Goal: Task Accomplishment & Management: Use online tool/utility

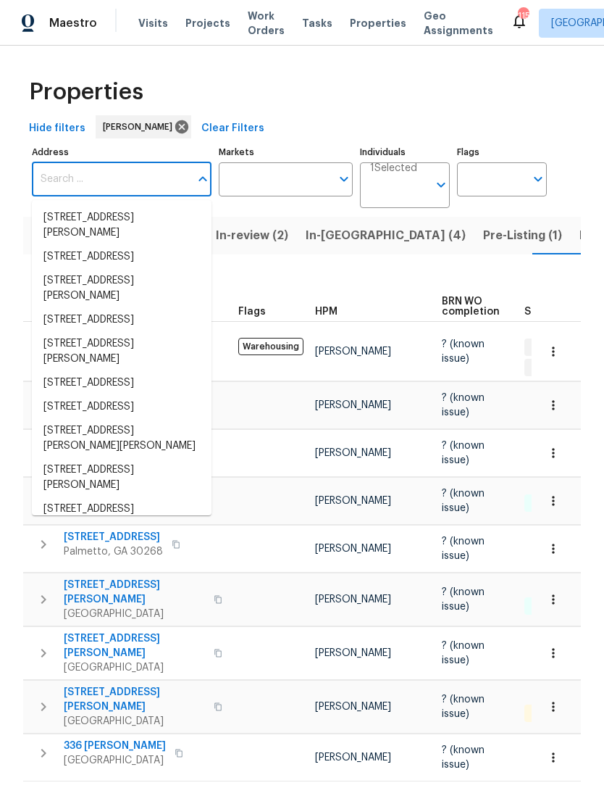
scroll to position [0, 23]
click at [351, 103] on div "Properties" at bounding box center [302, 92] width 558 height 46
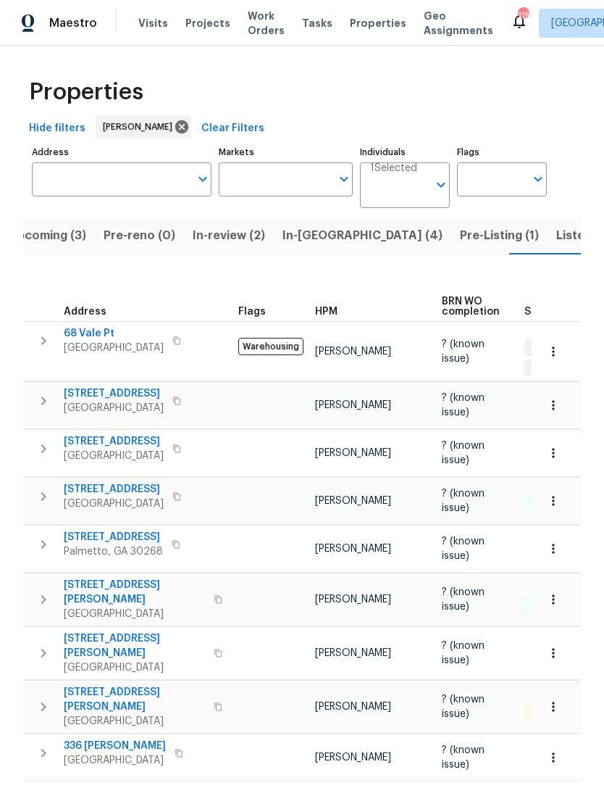
click at [548, 249] on button "Listed (15)" at bounding box center [586, 236] width 77 height 38
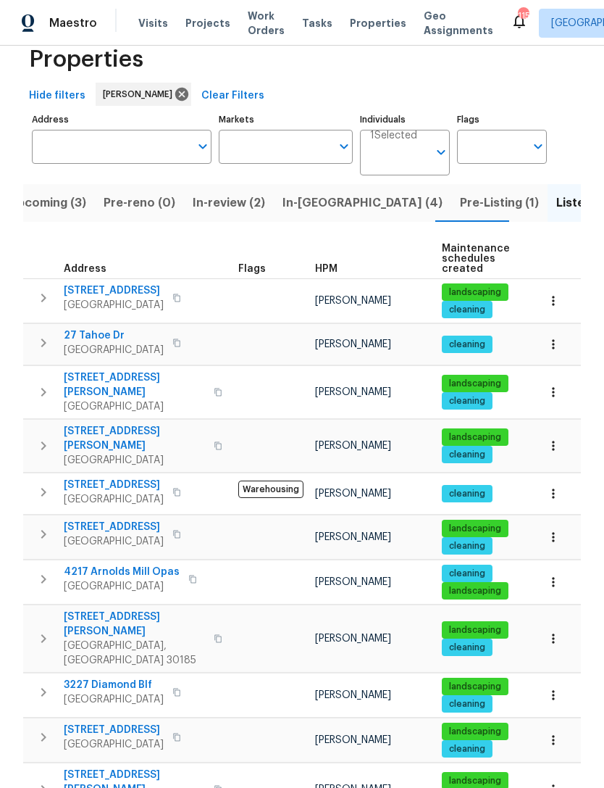
scroll to position [33, 0]
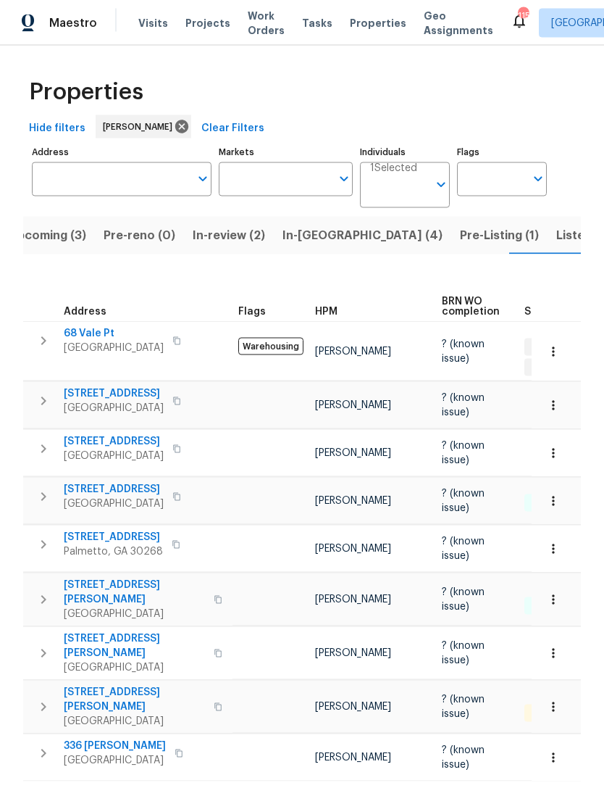
scroll to position [25, 0]
click at [557, 225] on span "Listed (15)" at bounding box center [586, 235] width 59 height 20
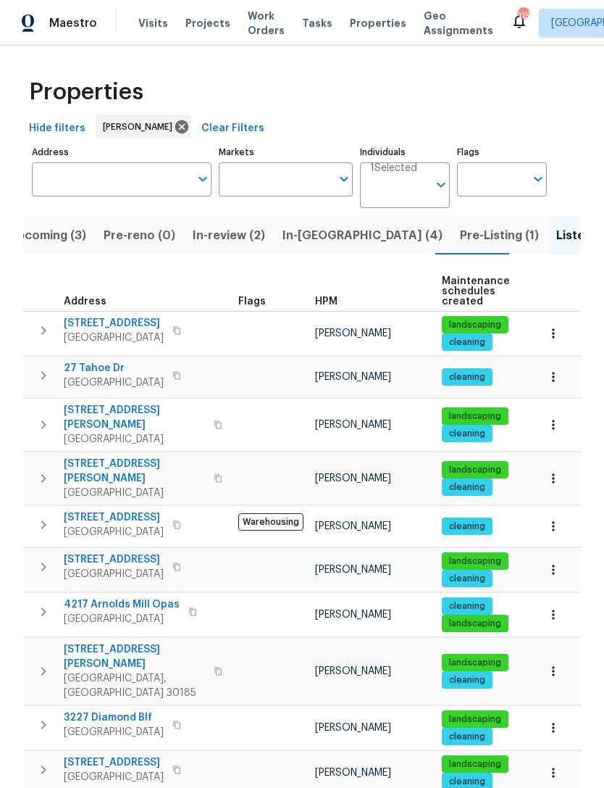
click at [133, 642] on span "[STREET_ADDRESS][PERSON_NAME]" at bounding box center [134, 656] width 141 height 29
click at [43, 662] on icon "button" at bounding box center [43, 670] width 17 height 17
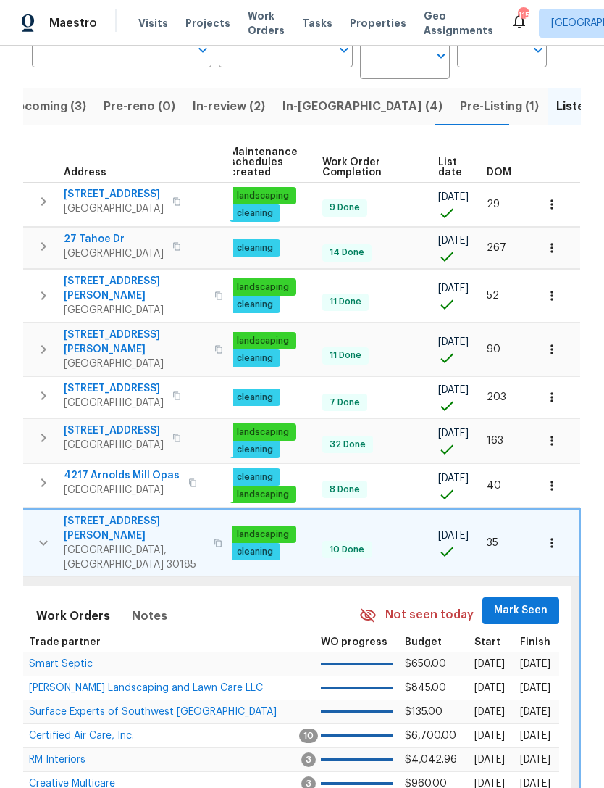
scroll to position [0, 213]
click at [525, 602] on span "Mark Seen" at bounding box center [522, 611] width 54 height 18
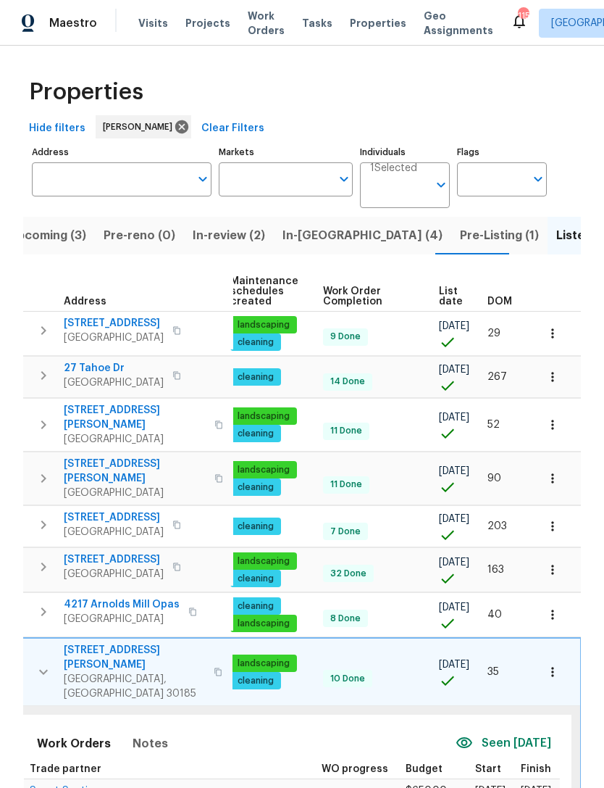
scroll to position [0, 0]
click at [220, 241] on span "In-review (2)" at bounding box center [229, 235] width 72 height 20
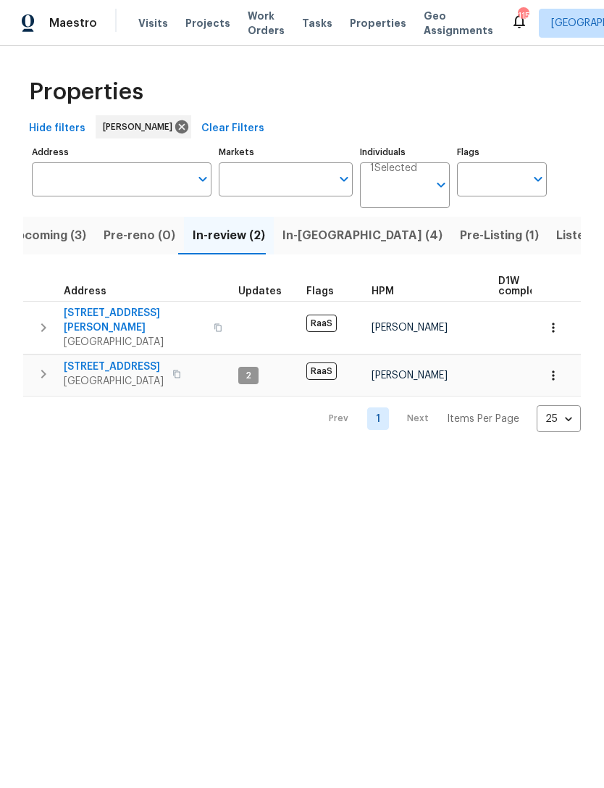
click at [320, 251] on button "In-[GEOGRAPHIC_DATA] (4)" at bounding box center [363, 236] width 178 height 38
